Goal: Communication & Community: Answer question/provide support

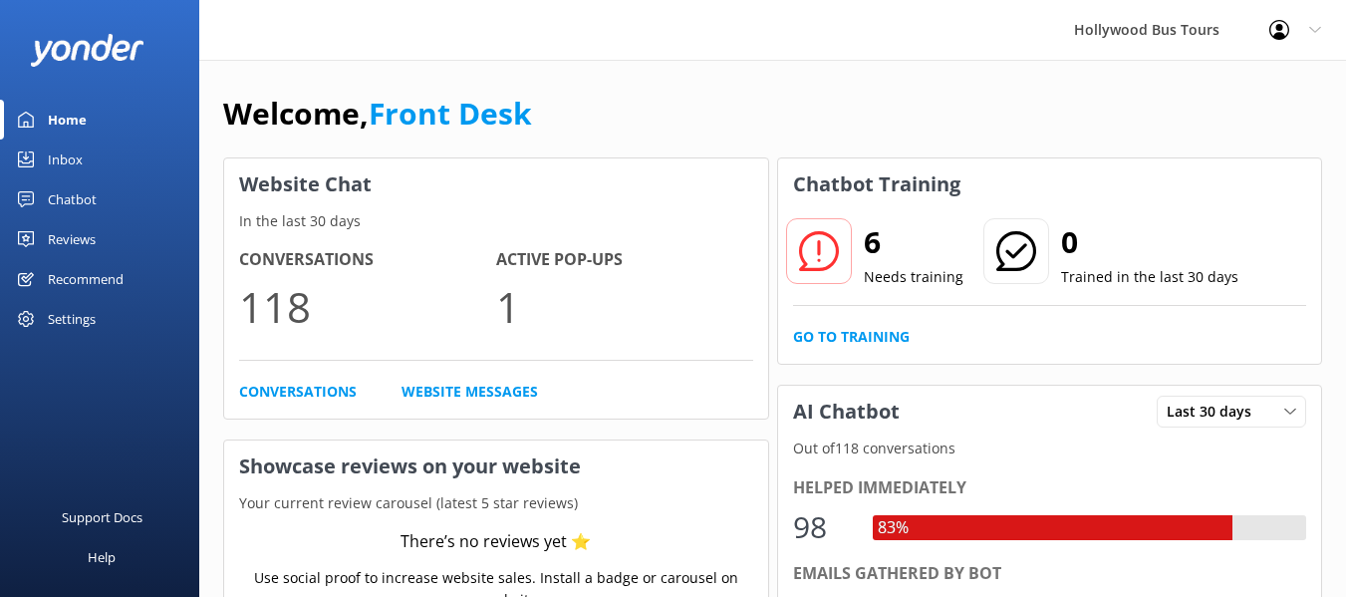
click at [55, 156] on div "Inbox" at bounding box center [65, 159] width 35 height 40
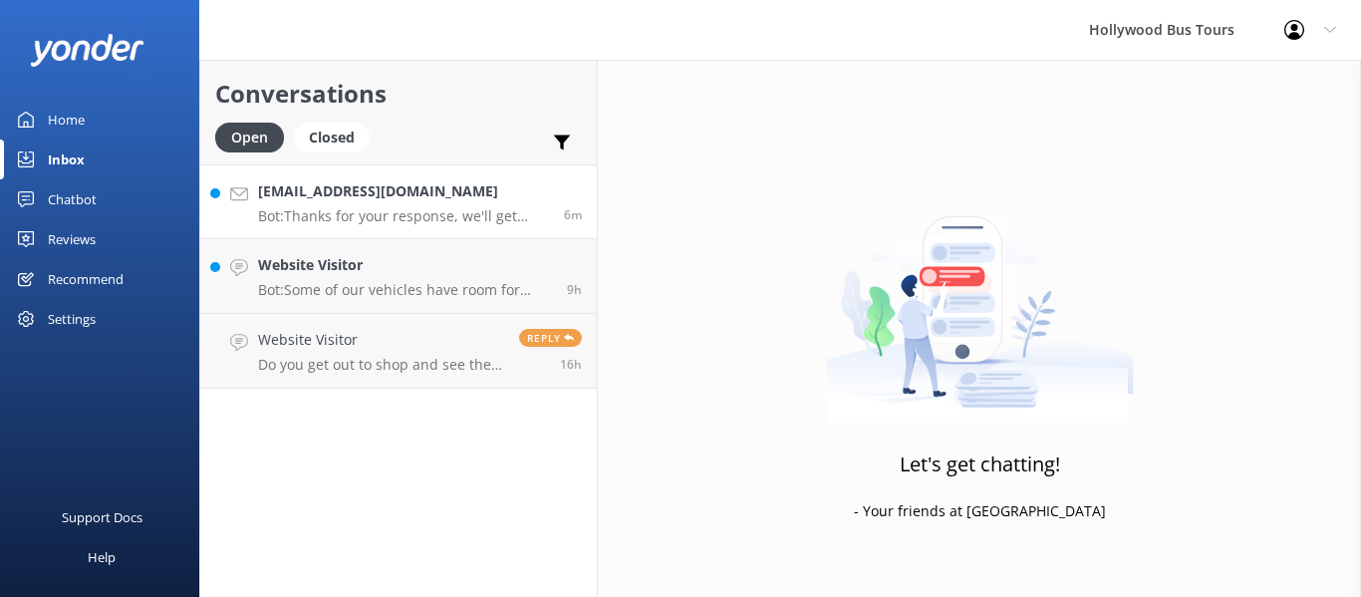
click at [444, 194] on h4 "[EMAIL_ADDRESS][DOMAIN_NAME]" at bounding box center [403, 191] width 291 height 22
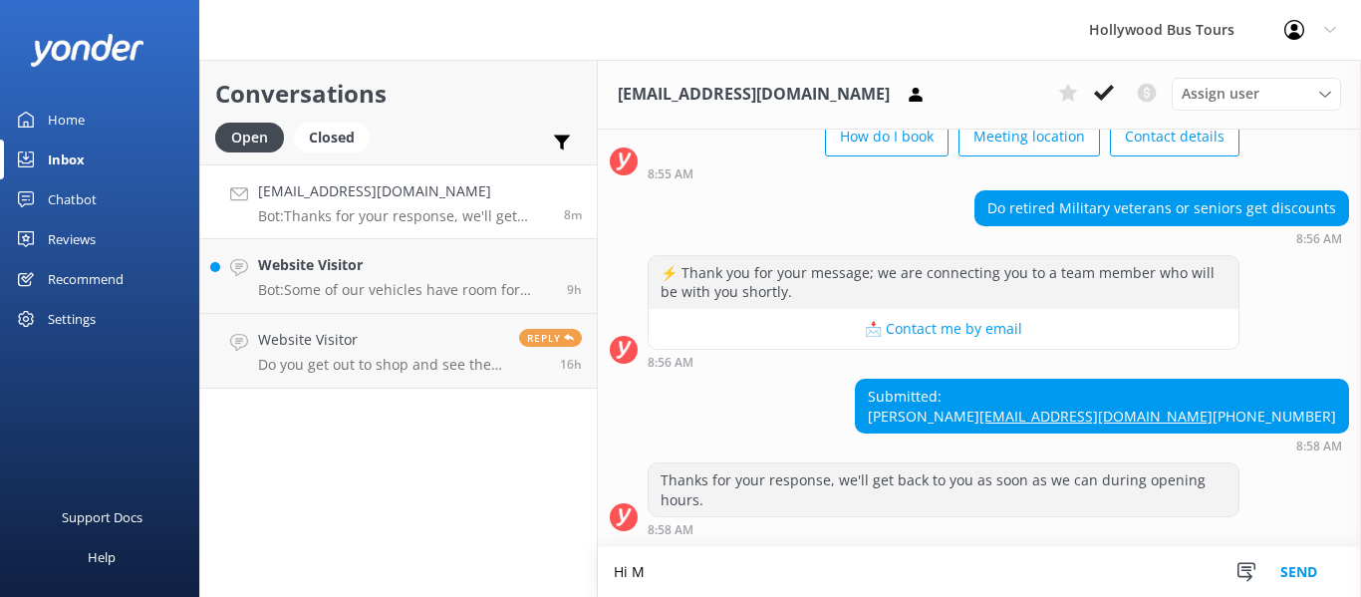
scroll to position [178, 0]
click at [726, 582] on textarea "Hi [PERSON_NAME], we dont typically" at bounding box center [979, 572] width 763 height 50
click at [857, 576] on textarea "Hi [PERSON_NAME], we don't typically" at bounding box center [979, 572] width 763 height 50
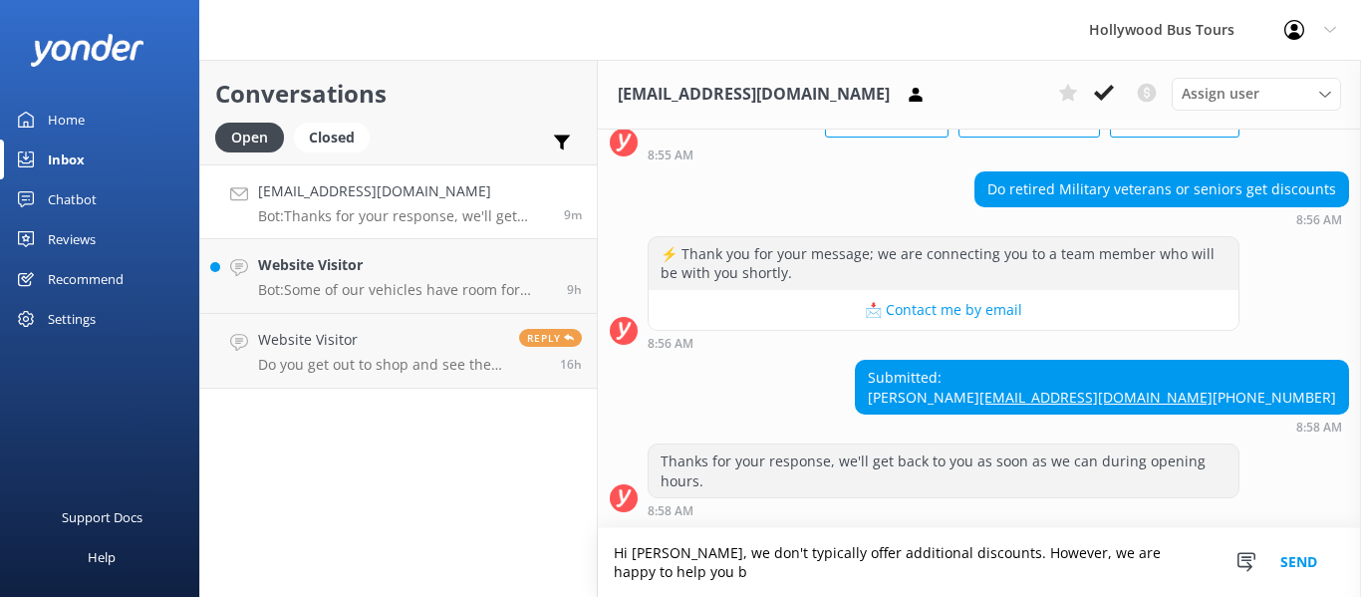
scroll to position [197, 0]
click at [968, 551] on textarea "Hi [PERSON_NAME], we don't typically offer additional discounts. However, we ar…" at bounding box center [979, 562] width 763 height 69
click at [806, 567] on textarea "Hi [PERSON_NAME], we don't typically offer additional discounts. However, we ar…" at bounding box center [979, 562] width 763 height 69
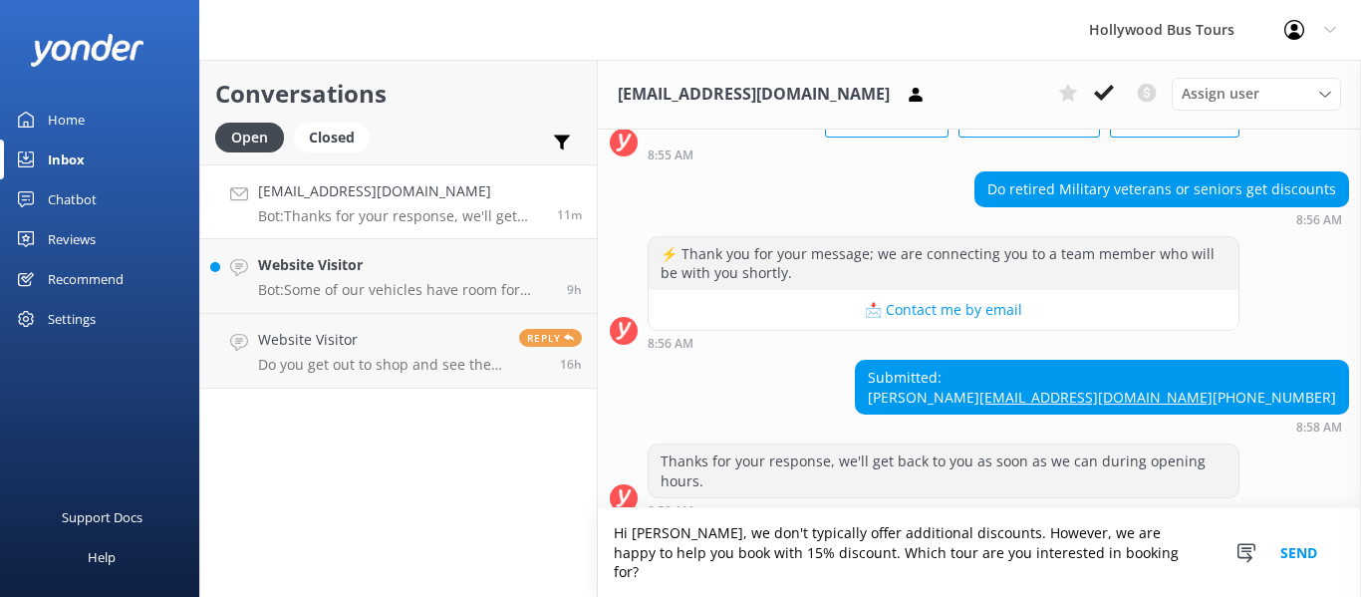
type textarea "Hi [PERSON_NAME], we don't typically offer additional discounts. However, we ar…"
click at [1296, 558] on button "Send" at bounding box center [1298, 552] width 75 height 89
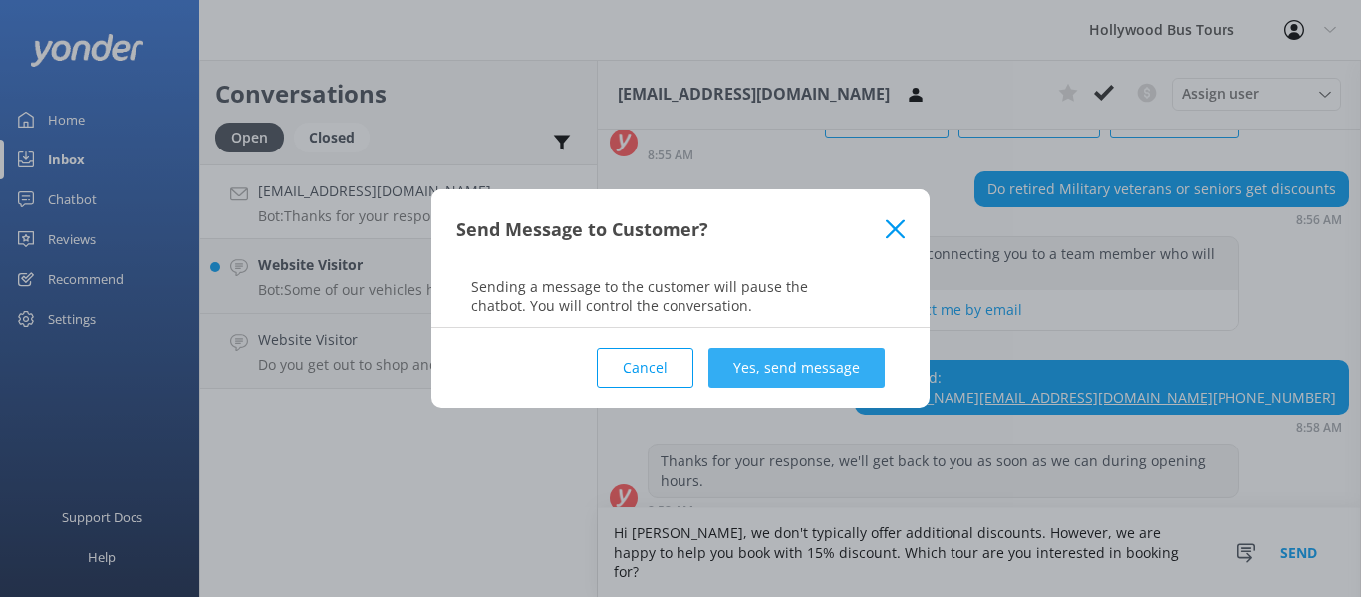
click at [800, 372] on button "Yes, send message" at bounding box center [796, 368] width 176 height 40
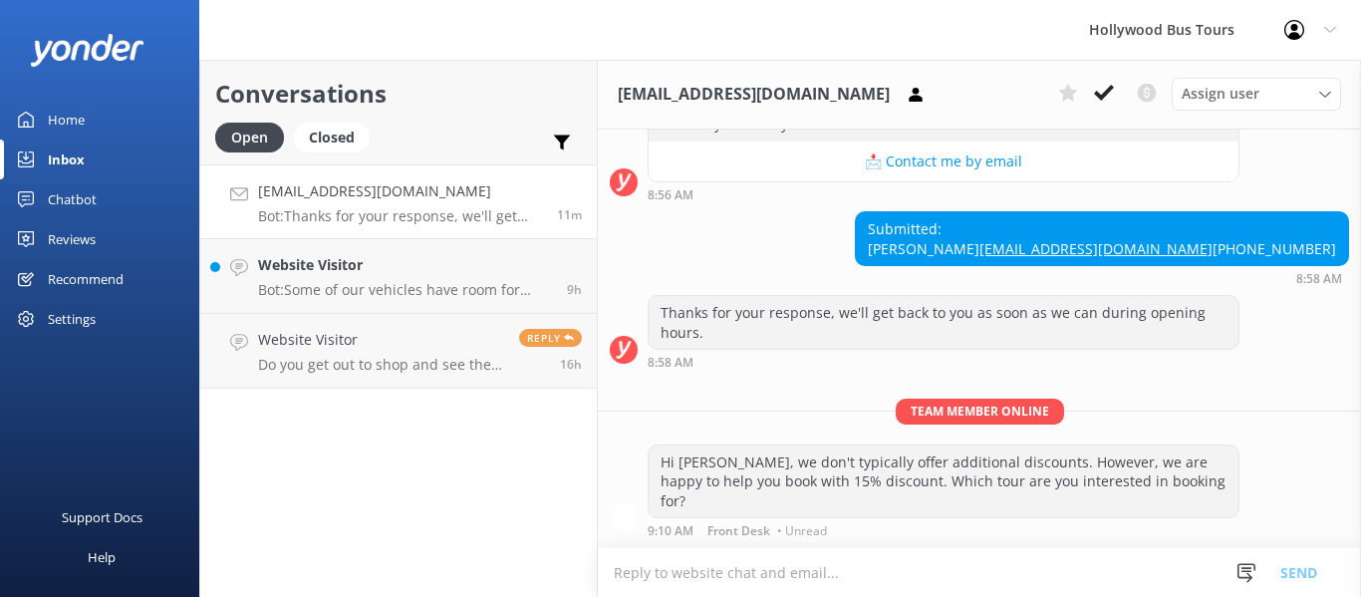
scroll to position [326, 0]
click at [379, 289] on p "Bot: Some of our vehicles have room for storage, and we also have storage space…" at bounding box center [405, 290] width 294 height 18
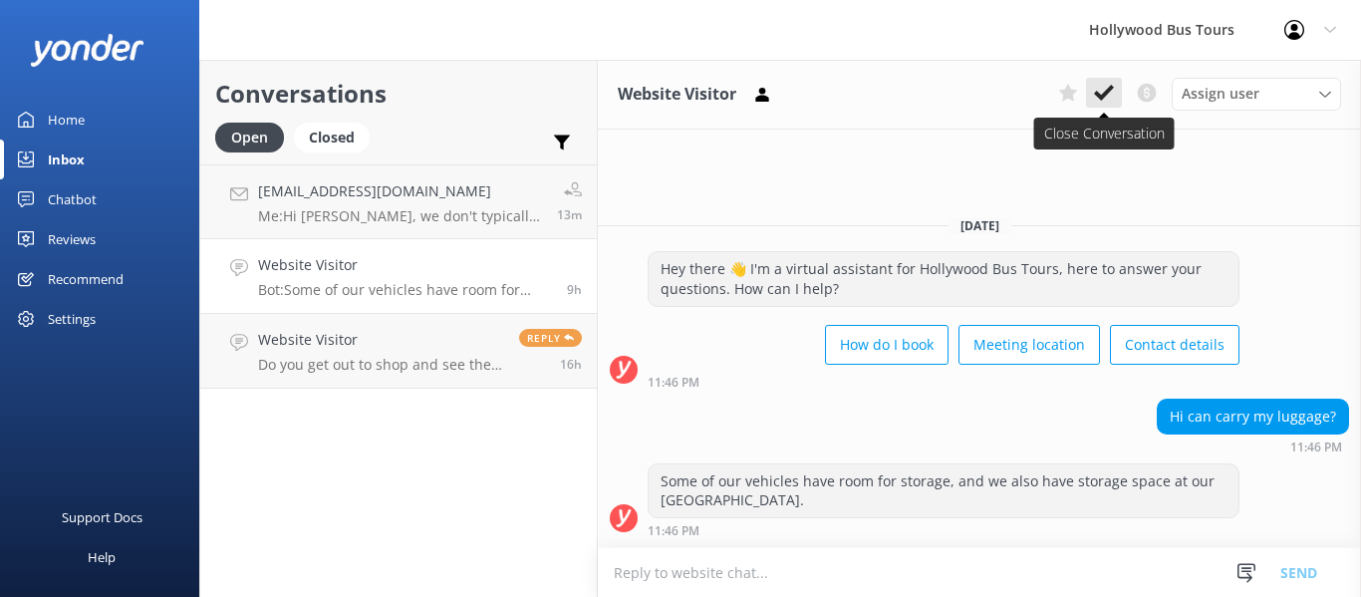
click at [1102, 92] on icon at bounding box center [1104, 93] width 20 height 20
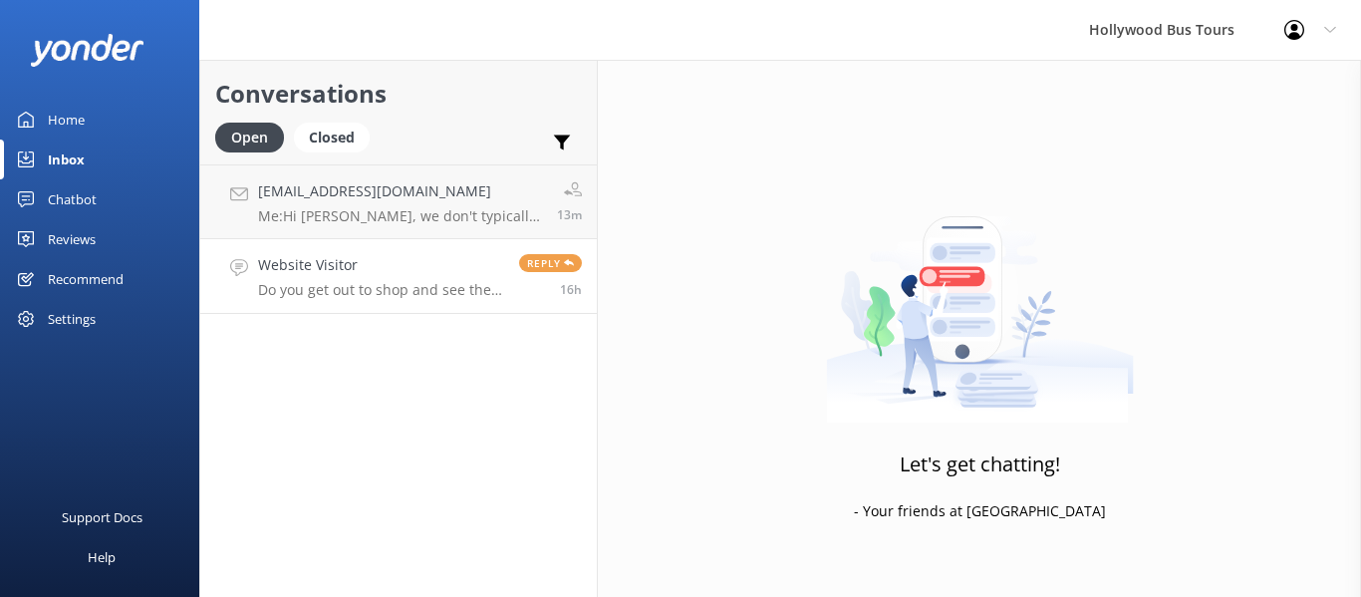
click at [380, 280] on div "Website Visitor Do you get out to shop and see the walk of stars" at bounding box center [381, 276] width 246 height 44
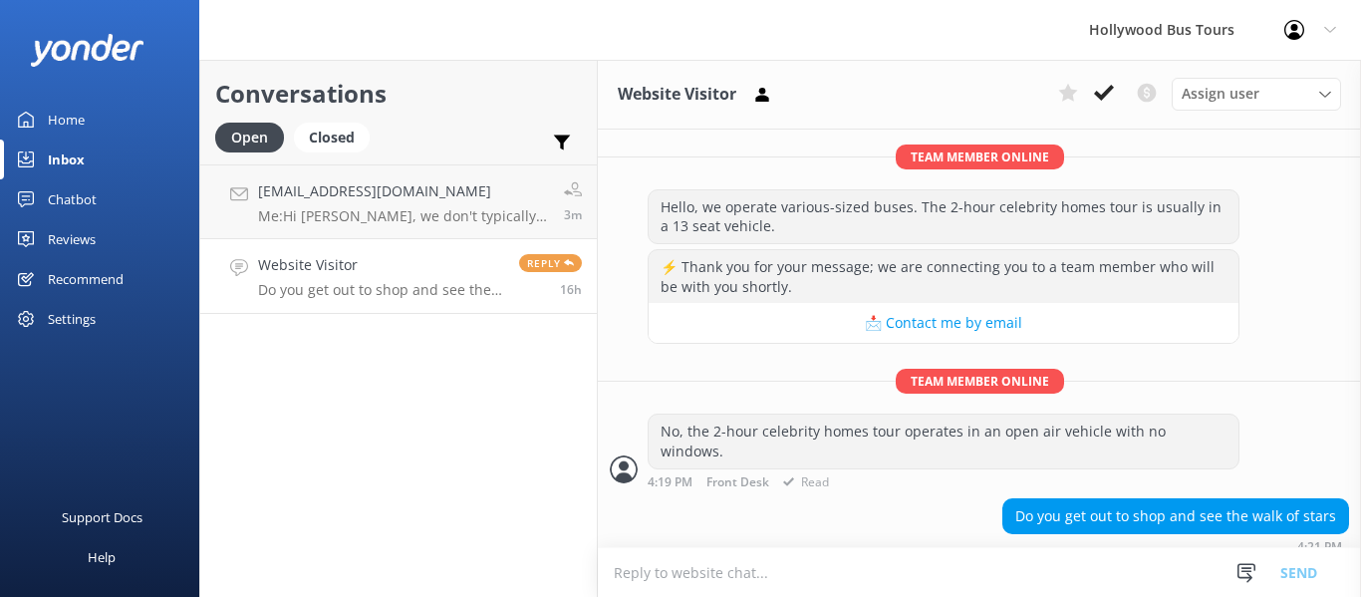
scroll to position [1318, 0]
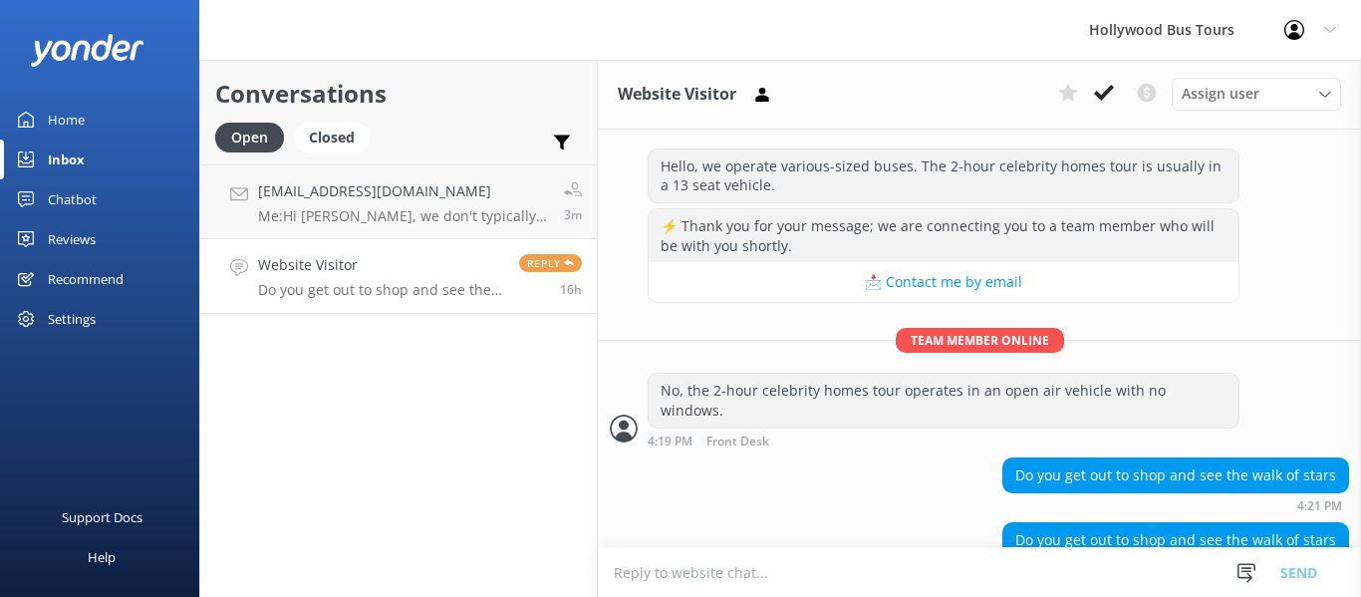
click at [633, 575] on textarea at bounding box center [979, 572] width 763 height 49
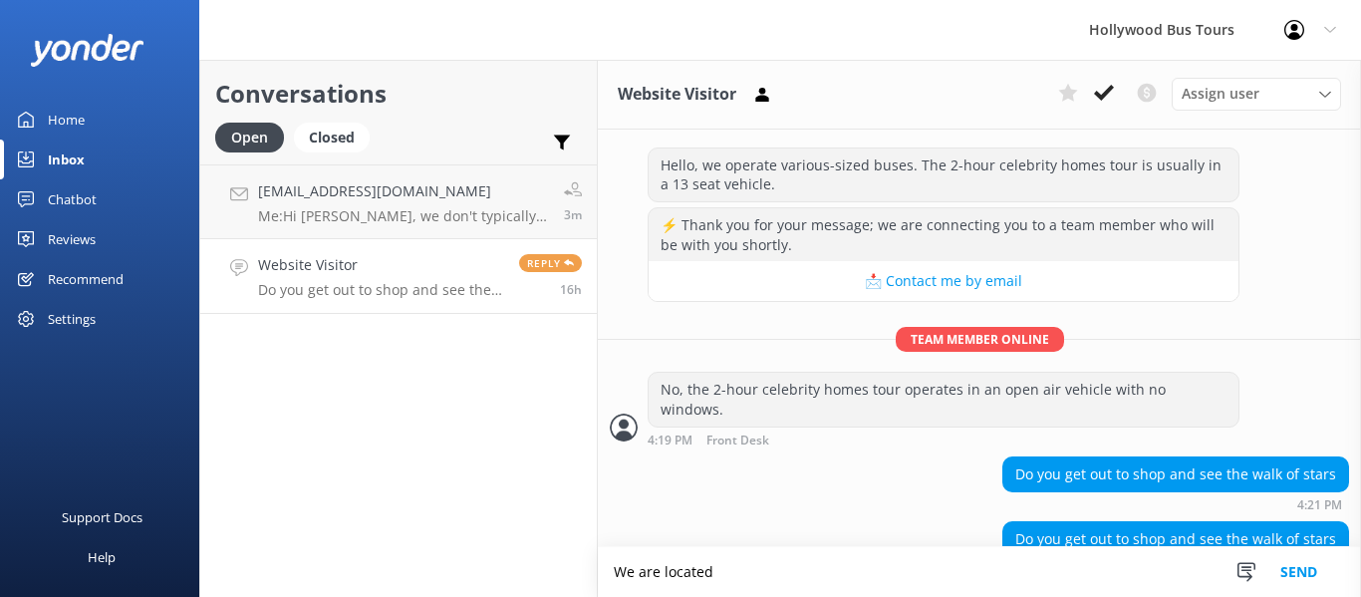
click at [749, 573] on textarea "We are located" at bounding box center [979, 572] width 763 height 50
click at [745, 576] on textarea "We are located" at bounding box center [979, 572] width 763 height 50
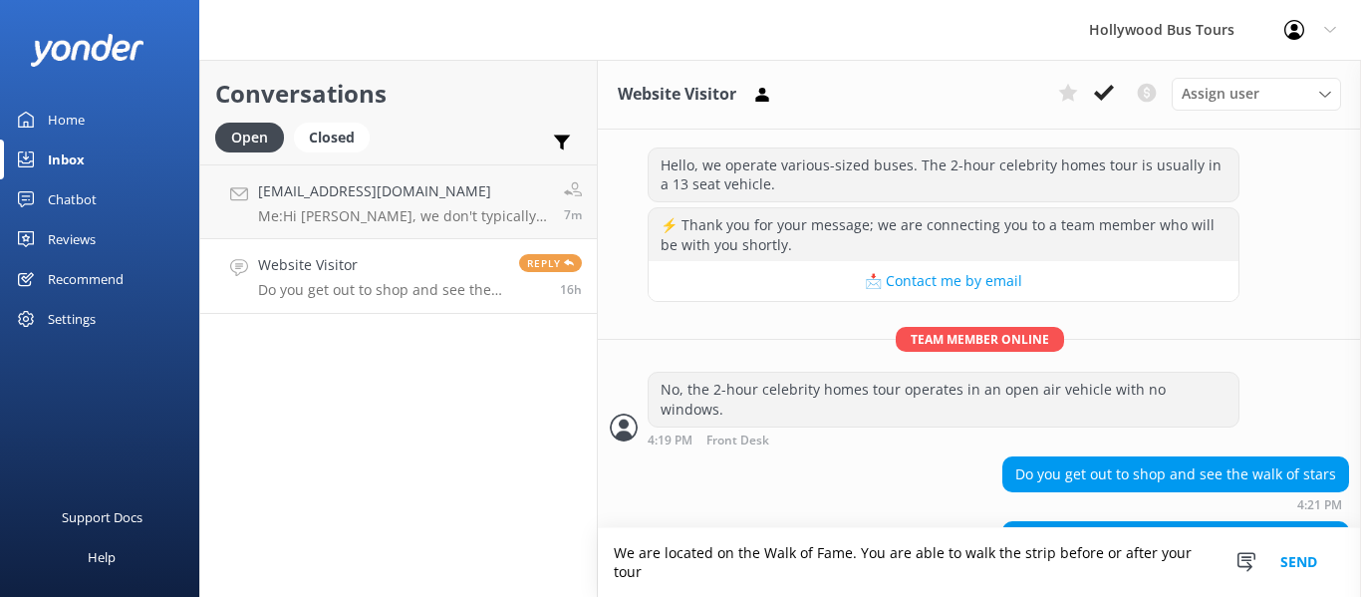
scroll to position [1338, 0]
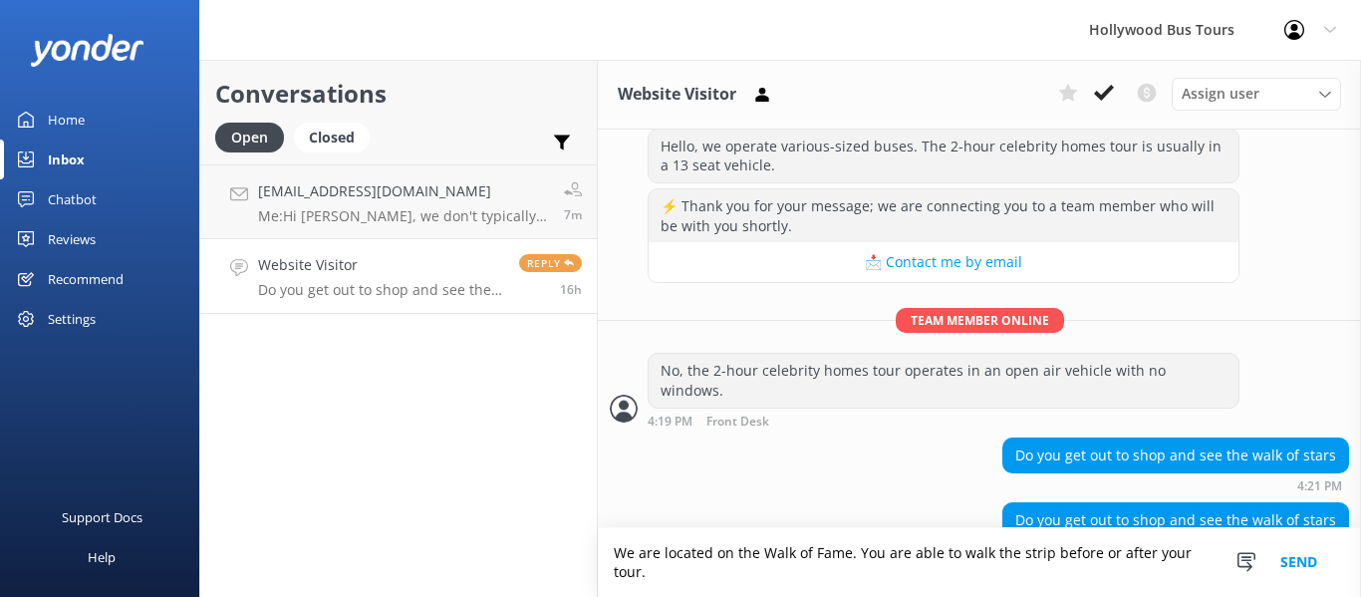
type textarea "We are located on the Walk of Fame. You are able to walk the strip before or af…"
click at [1295, 550] on button "Send" at bounding box center [1298, 562] width 75 height 69
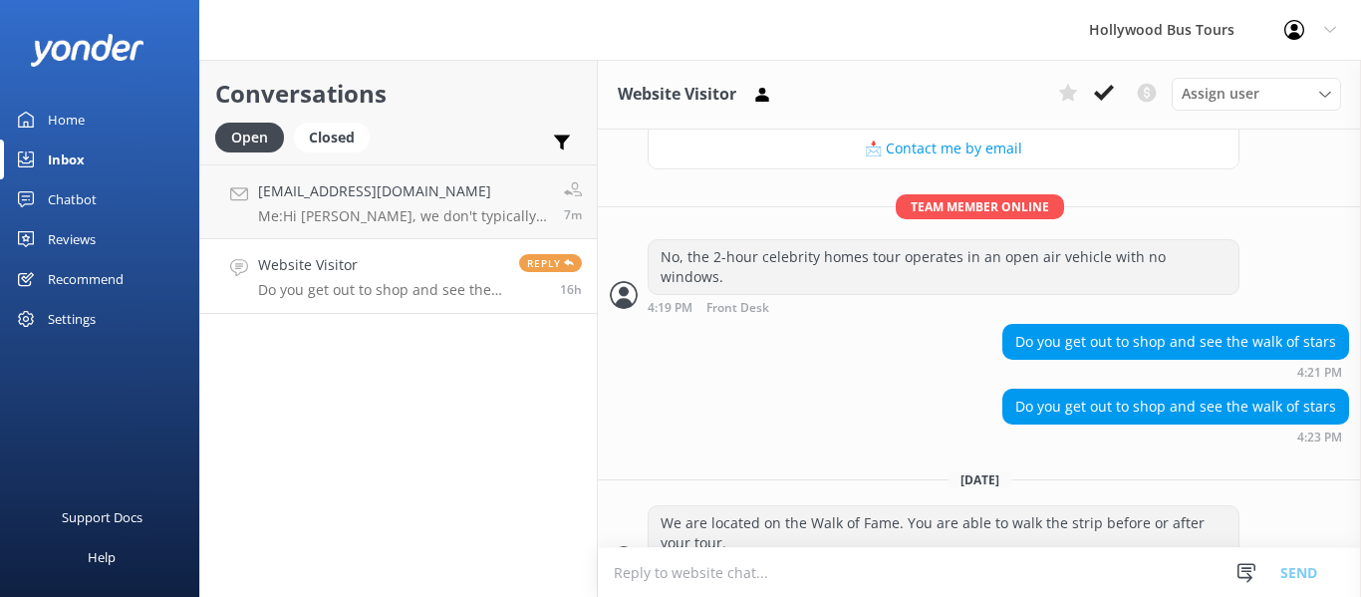
scroll to position [1454, 0]
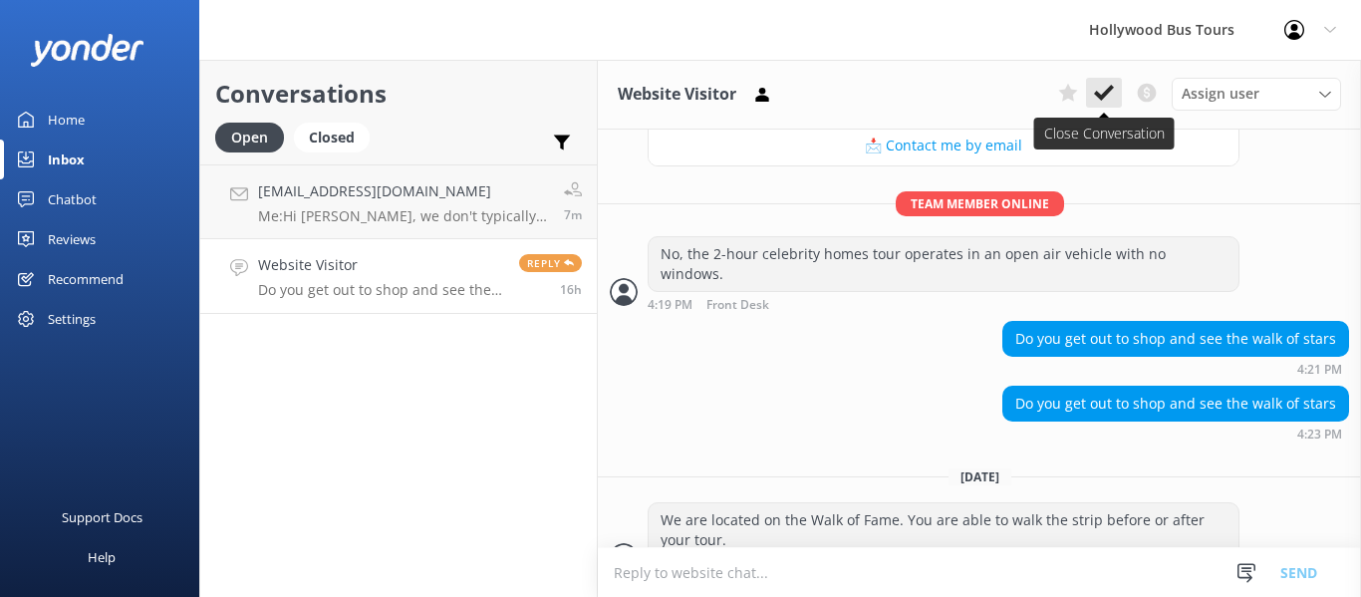
click at [1104, 98] on use at bounding box center [1104, 93] width 20 height 16
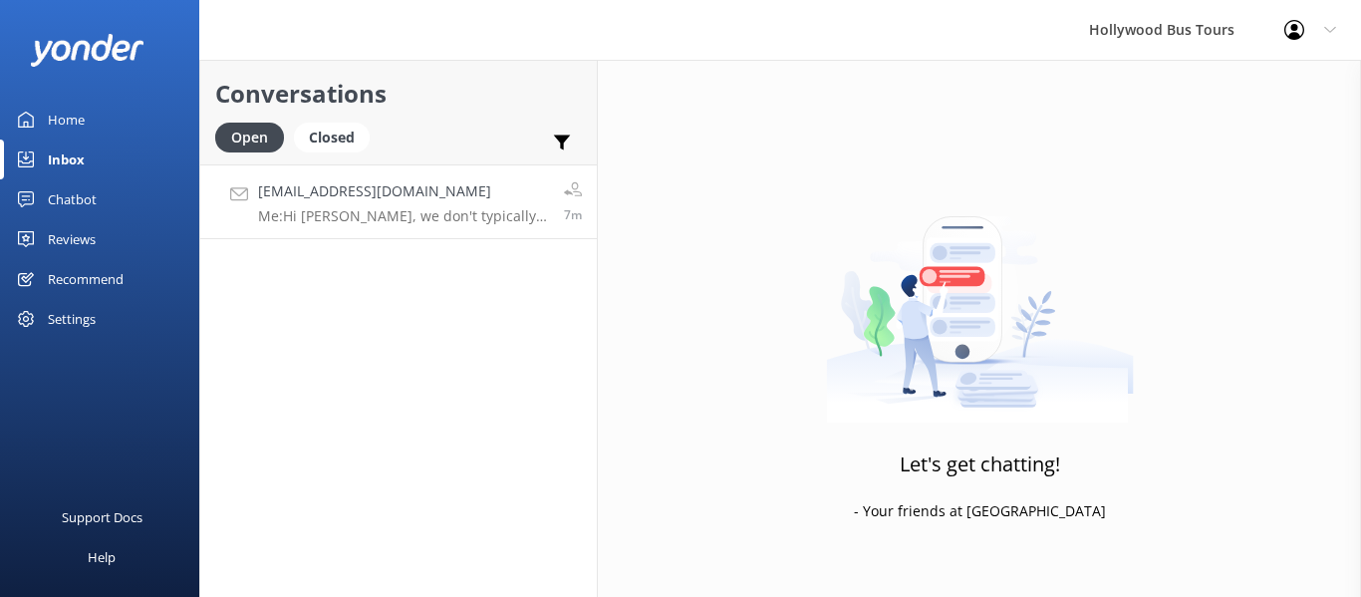
click at [370, 205] on div "[EMAIL_ADDRESS][DOMAIN_NAME] Me: Hi [PERSON_NAME], we don't typically offer add…" at bounding box center [403, 201] width 291 height 43
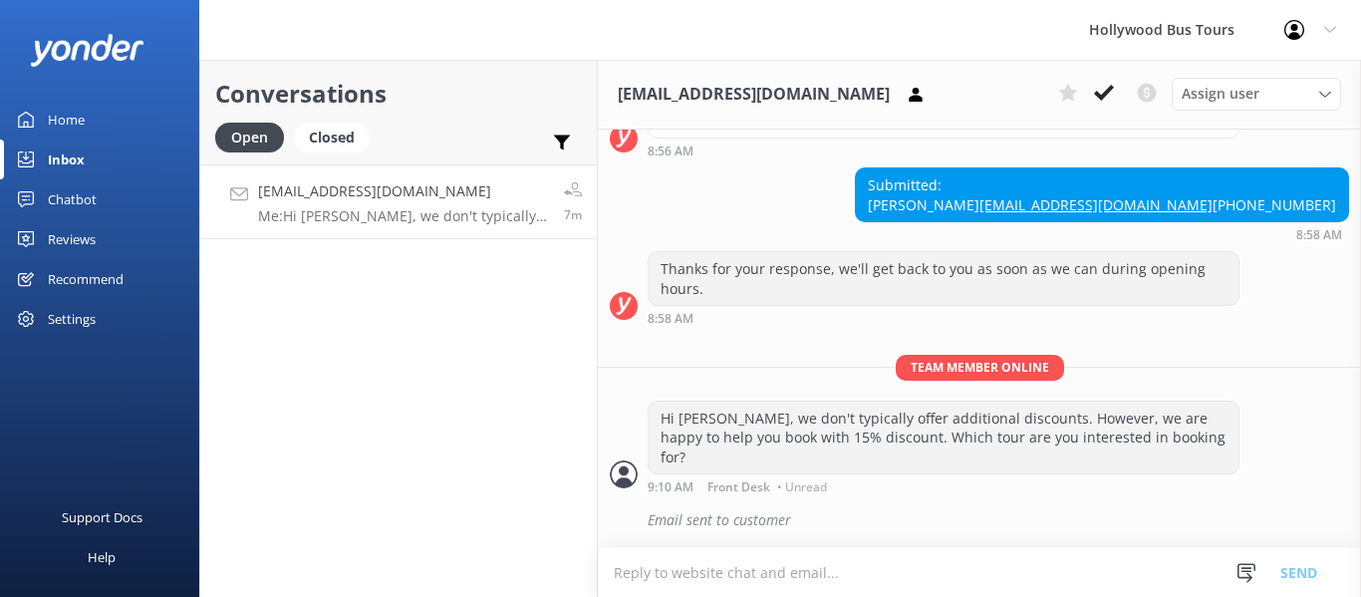
scroll to position [369, 0]
